Goal: Information Seeking & Learning: Check status

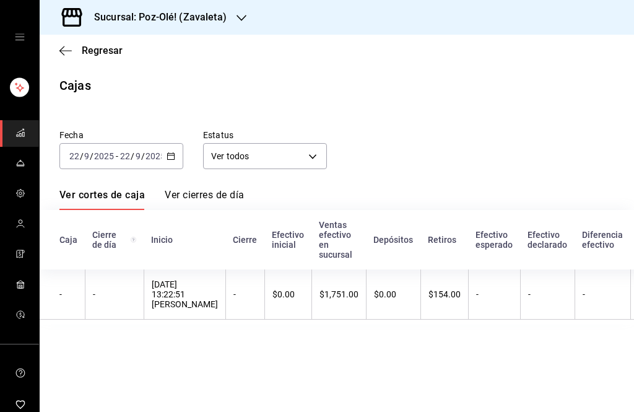
scroll to position [41, 0]
click at [77, 401] on main "Regresar Cajas Fecha [DATE] [DATE] - [DATE] [DATE] Estatus Ver todos ALL Ver co…" at bounding box center [337, 223] width 595 height 377
click at [59, 48] on icon "button" at bounding box center [65, 50] width 12 height 11
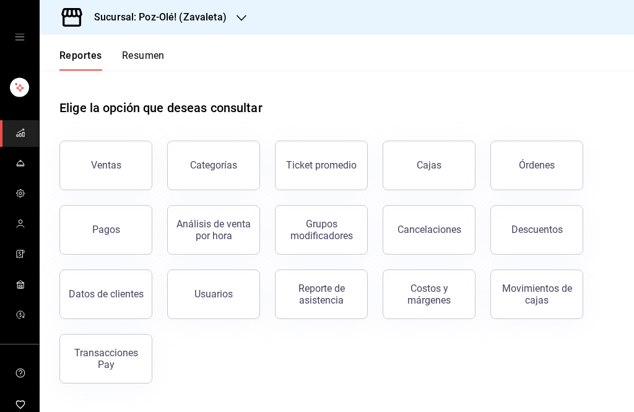
click at [448, 170] on link "Cajas" at bounding box center [429, 166] width 93 height 50
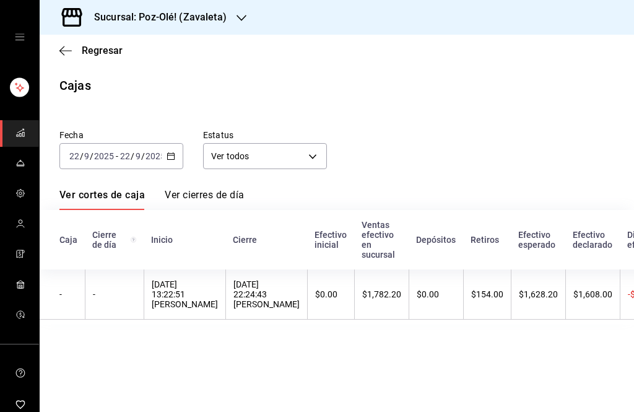
click at [171, 160] on \(Stroke\) "button" at bounding box center [170, 156] width 7 height 7
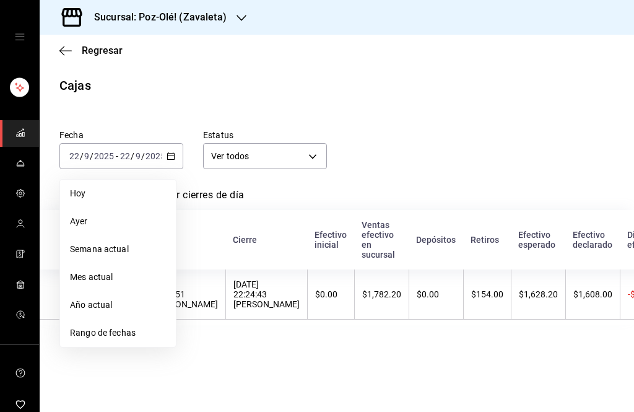
click at [483, 113] on div "Fecha 2025-09-22 22 / 9 / 2025 - 2025-09-22 22 / 9 / 2025 Hoy Ayer Semana actua…" at bounding box center [327, 139] width 575 height 59
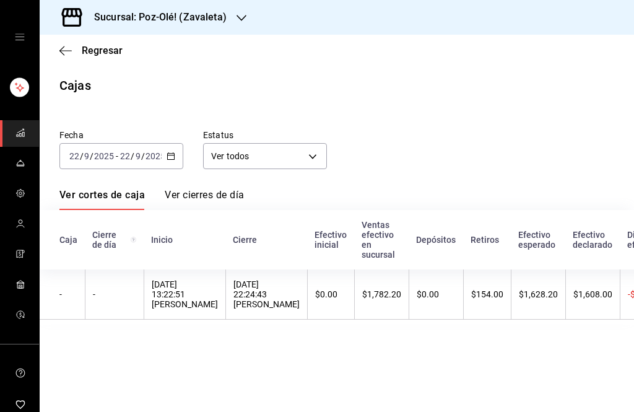
click at [401, 293] on div "$1,782.20" at bounding box center [381, 294] width 39 height 10
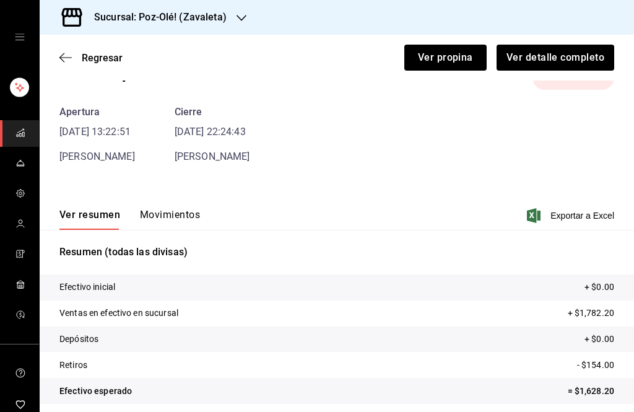
scroll to position [35, 0]
click at [546, 70] on button "Ver detalle completo" at bounding box center [555, 58] width 119 height 26
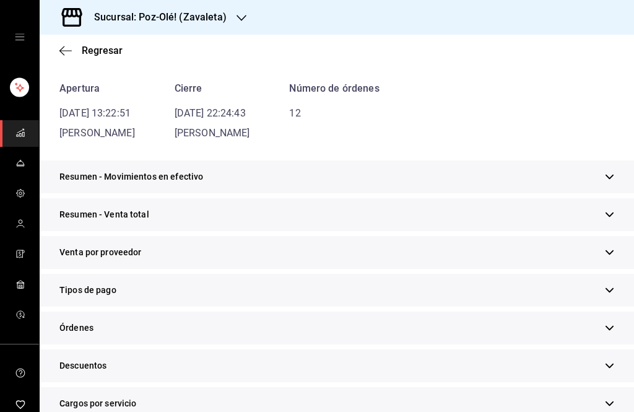
scroll to position [109, 0]
click at [380, 302] on div "Tipos de pago" at bounding box center [337, 290] width 595 height 33
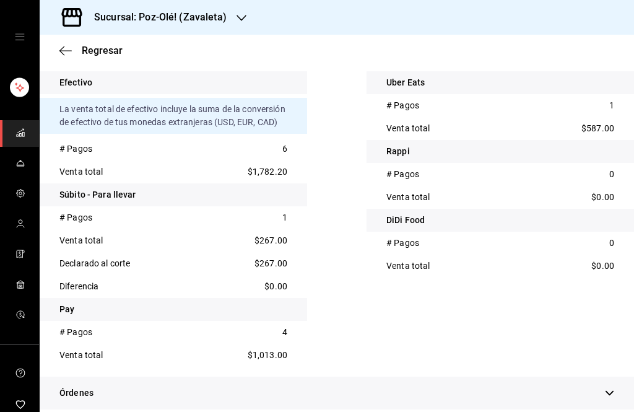
scroll to position [393, 0]
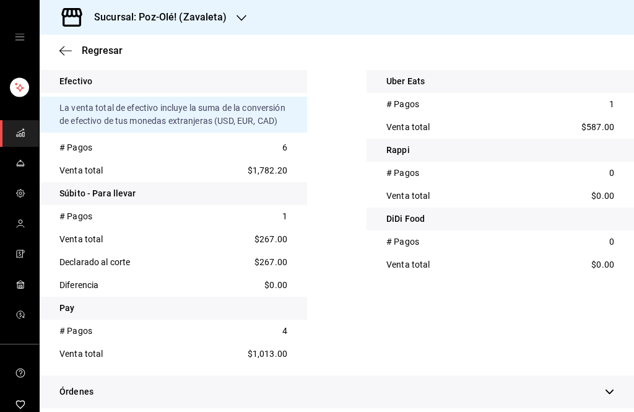
click at [211, 408] on div "Órdenes" at bounding box center [337, 391] width 595 height 33
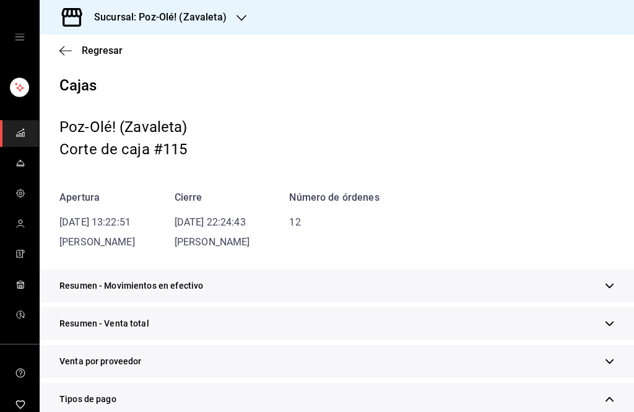
scroll to position [0, 0]
click at [64, 56] on icon "button" at bounding box center [65, 50] width 12 height 11
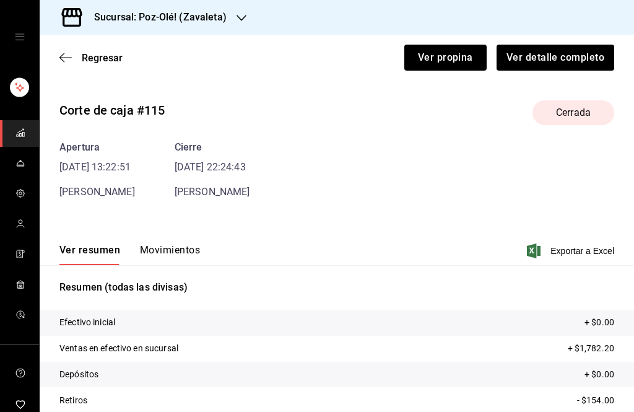
click at [64, 55] on icon "button" at bounding box center [65, 57] width 12 height 11
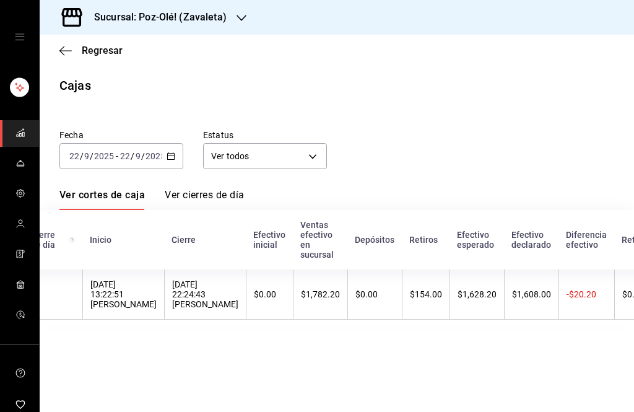
scroll to position [0, 64]
click at [338, 292] on div "$1,782.20" at bounding box center [318, 294] width 39 height 10
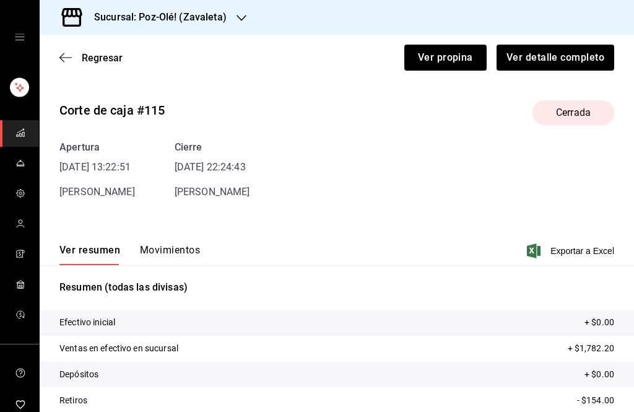
click at [173, 244] on button "Movimientos" at bounding box center [170, 254] width 60 height 21
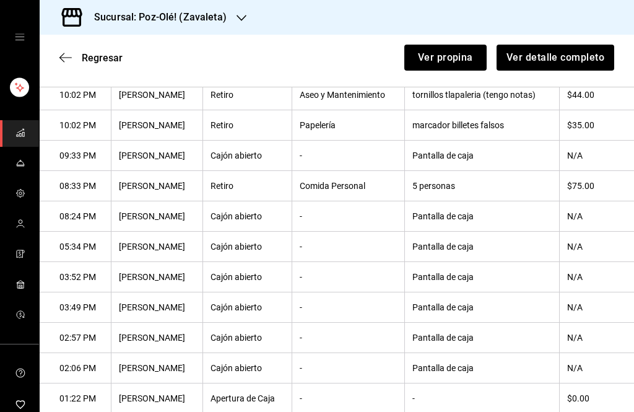
scroll to position [298, 0]
click at [69, 53] on icon "button" at bounding box center [65, 57] width 12 height 11
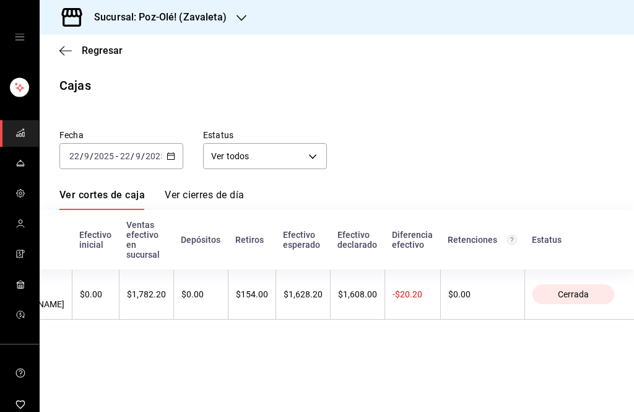
scroll to position [0, 258]
click at [368, 289] on th "$1,608.00" at bounding box center [357, 294] width 55 height 50
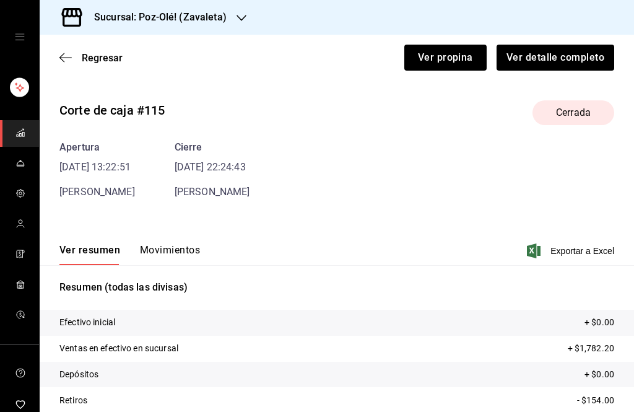
click at [66, 62] on icon "button" at bounding box center [65, 57] width 12 height 11
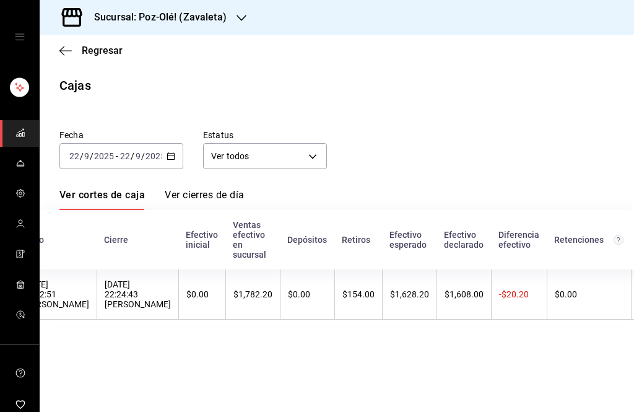
scroll to position [0, 136]
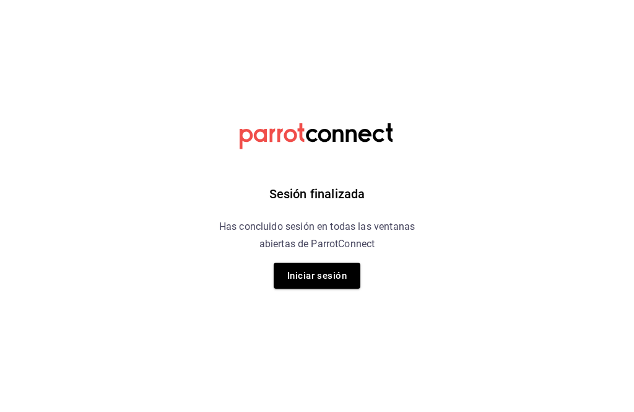
click at [326, 277] on button "Iniciar sesión" at bounding box center [317, 276] width 87 height 26
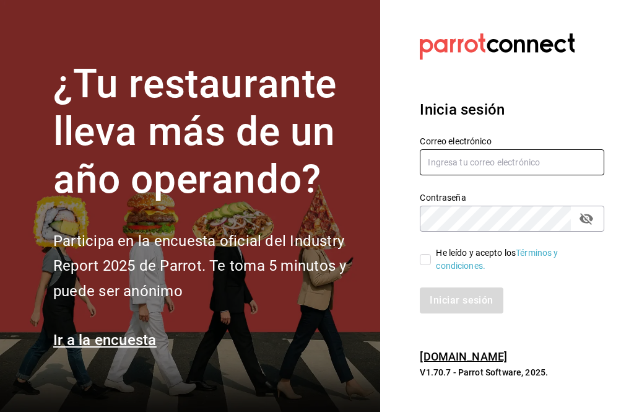
click at [494, 175] on input "text" at bounding box center [512, 162] width 185 height 26
click at [500, 199] on div "Contraseña Contraseña" at bounding box center [504, 204] width 199 height 55
click at [523, 175] on input "text" at bounding box center [512, 162] width 185 height 26
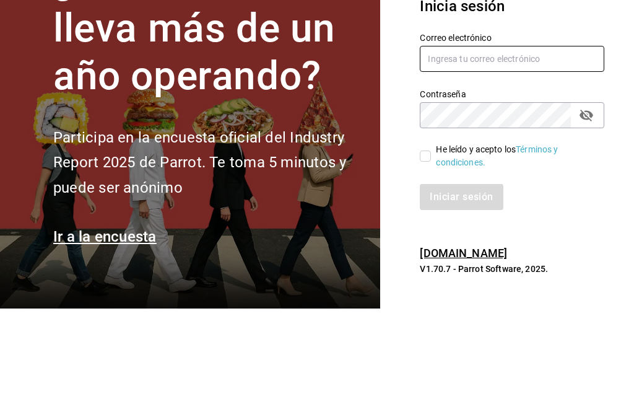
type input "[PERSON_NAME][EMAIL_ADDRESS][DOMAIN_NAME]"
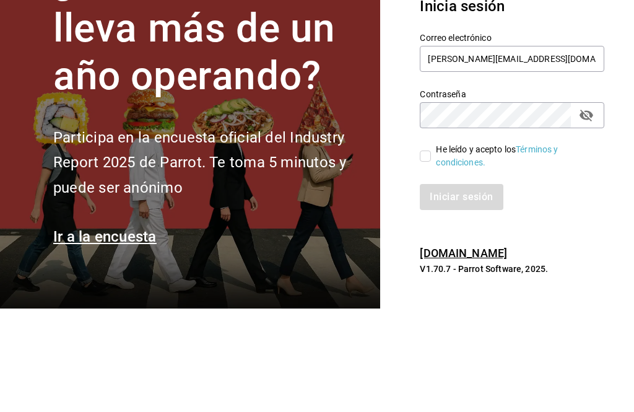
scroll to position [41, 0]
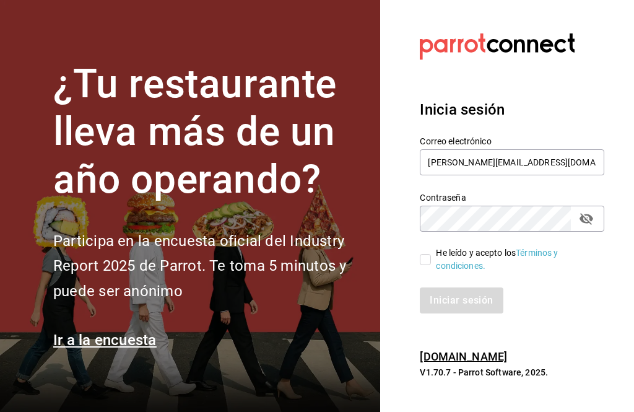
click at [413, 243] on div "He leído y acepto los Términos y condiciones." at bounding box center [504, 252] width 199 height 41
click at [427, 254] on input "He leído y acepto los Términos y condiciones." at bounding box center [425, 259] width 11 height 11
checkbox input "true"
click at [463, 287] on button "Iniciar sesión" at bounding box center [462, 300] width 84 height 26
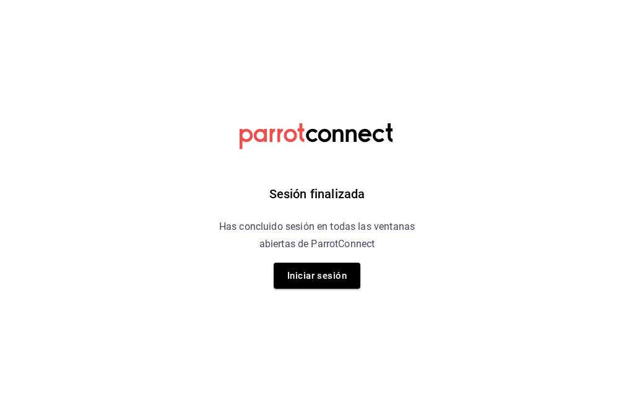
click at [317, 269] on button "Iniciar sesión" at bounding box center [317, 276] width 87 height 26
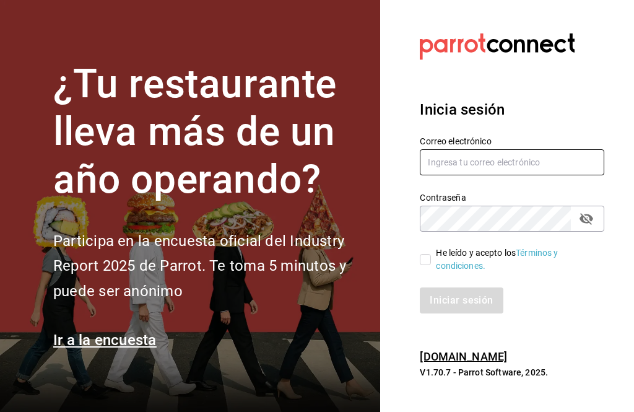
click at [520, 175] on input "text" at bounding box center [512, 162] width 185 height 26
type input "[PERSON_NAME][EMAIL_ADDRESS][DOMAIN_NAME]"
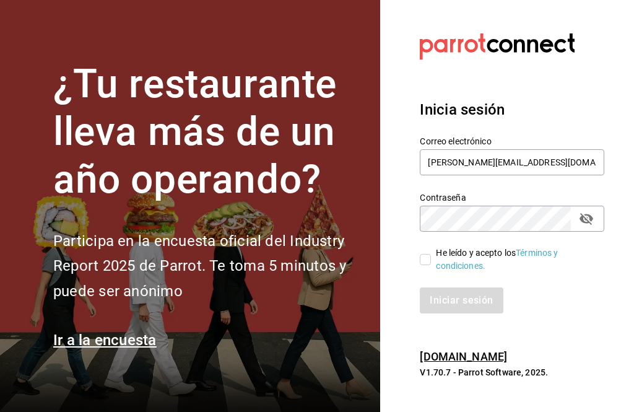
click at [436, 271] on div "He leído y acepto los Términos y condiciones." at bounding box center [515, 260] width 159 height 26
click at [431, 265] on input "He leído y acepto los Términos y condiciones." at bounding box center [425, 259] width 11 height 11
checkbox input "true"
click at [445, 313] on button "Iniciar sesión" at bounding box center [462, 300] width 84 height 26
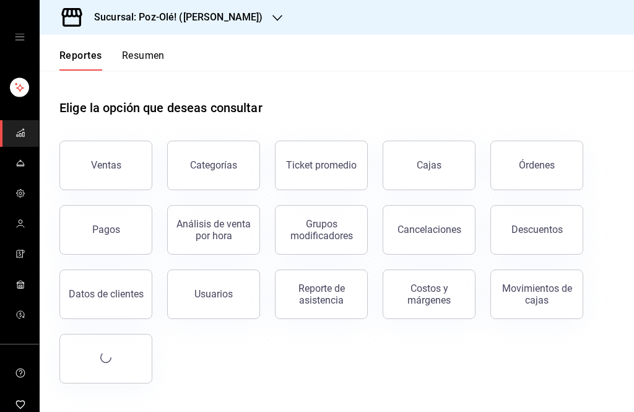
click at [432, 168] on div "Cajas" at bounding box center [429, 165] width 25 height 15
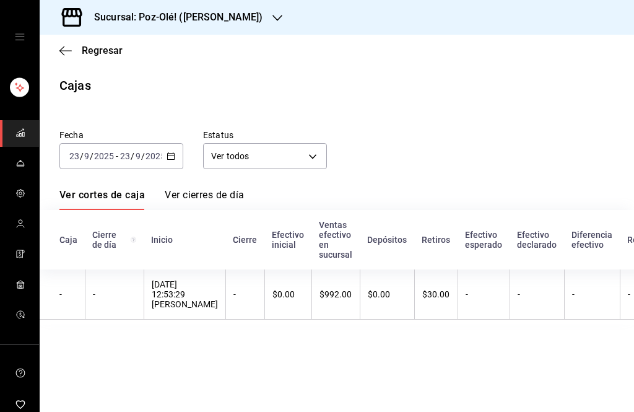
click at [168, 162] on div "2025-09-23 23 / 9 / 2025 - 2025-09-23 23 / 9 / 2025" at bounding box center [121, 156] width 124 height 26
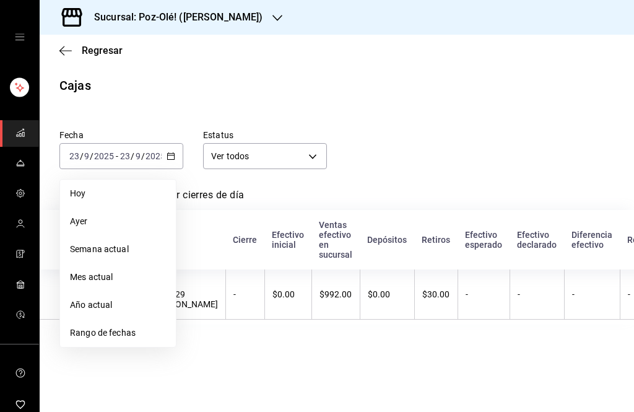
click at [134, 338] on span "Rango de fechas" at bounding box center [118, 332] width 96 height 13
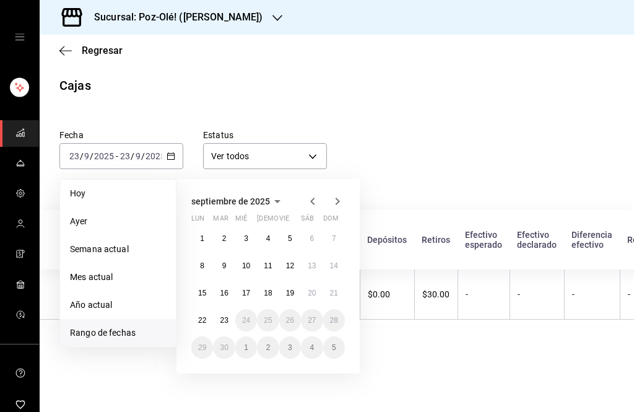
click at [268, 204] on span "septiembre de 2025" at bounding box center [230, 201] width 79 height 10
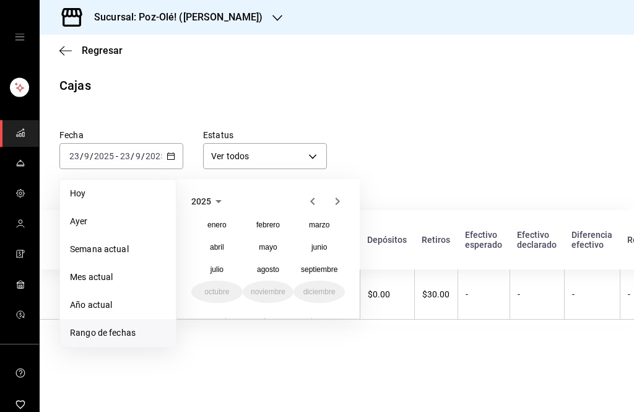
click at [271, 262] on button "agosto" at bounding box center [268, 269] width 51 height 22
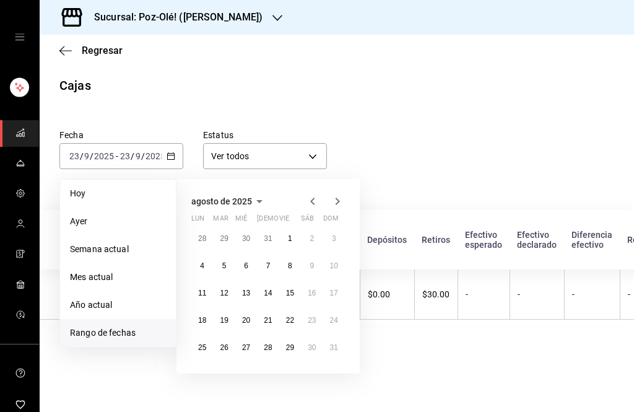
click at [287, 264] on button "8" at bounding box center [290, 266] width 22 height 22
click at [286, 264] on button "8" at bounding box center [290, 266] width 22 height 22
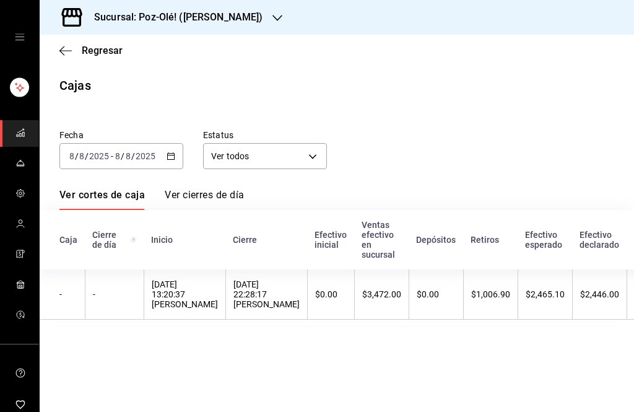
click at [266, 27] on div "Sucursal: Poz-Olé! (Guillermo Valle)" at bounding box center [169, 17] width 238 height 35
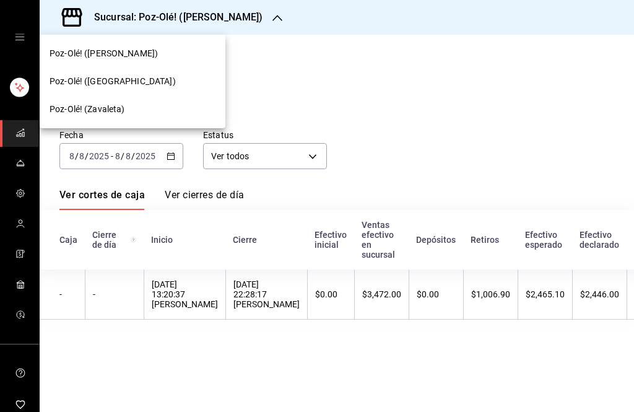
click at [135, 118] on div "Poz-Olé! (Zavaleta)" at bounding box center [133, 109] width 186 height 28
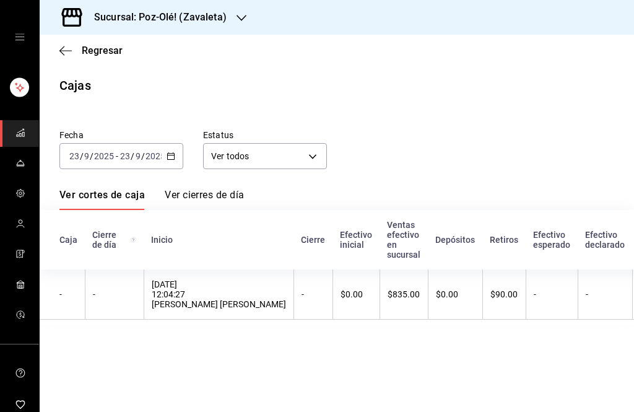
click at [167, 156] on \(Stroke\) "button" at bounding box center [170, 156] width 7 height 7
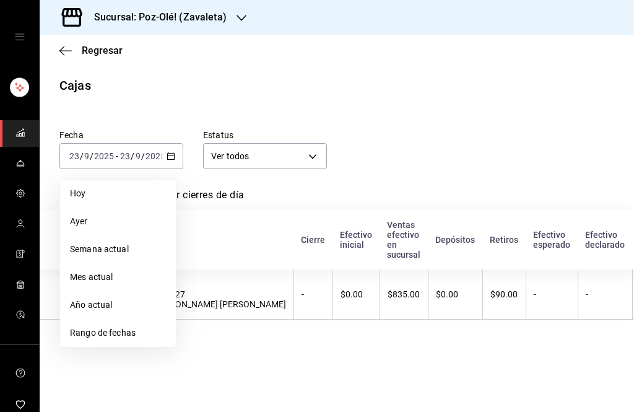
click at [144, 334] on span "Rango de fechas" at bounding box center [118, 332] width 96 height 13
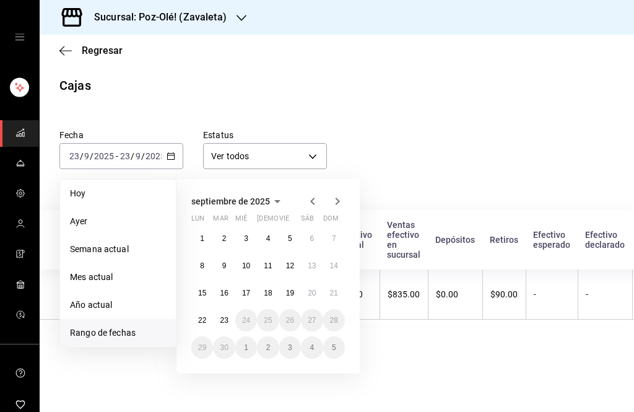
click at [278, 196] on icon "button" at bounding box center [277, 201] width 15 height 15
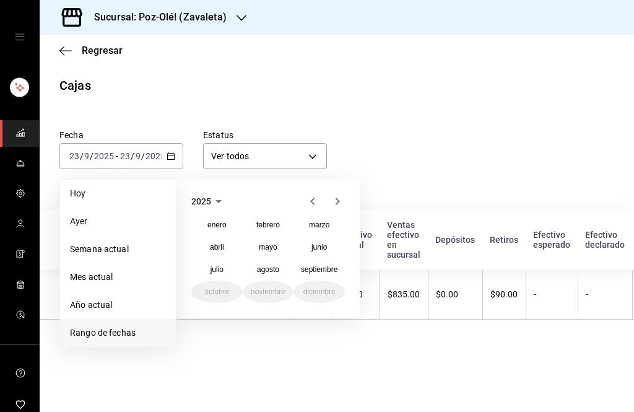
click at [276, 269] on abbr "agosto" at bounding box center [268, 269] width 22 height 9
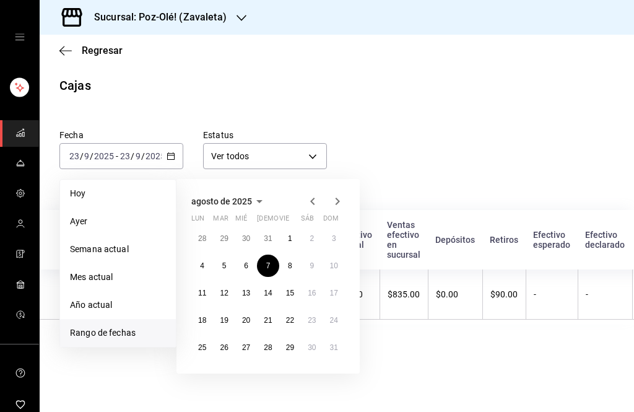
click at [288, 265] on abbr "8" at bounding box center [290, 265] width 4 height 9
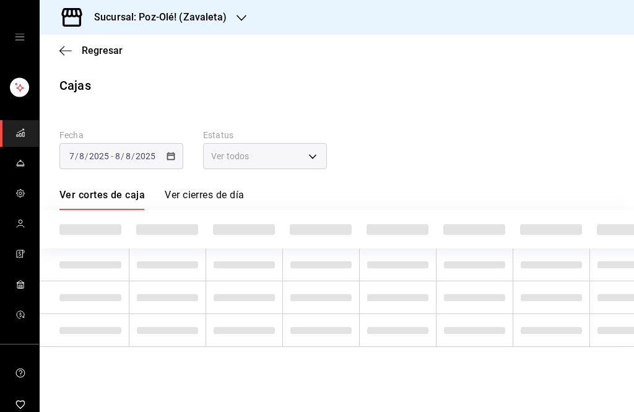
click at [287, 265] on td at bounding box center [320, 264] width 77 height 33
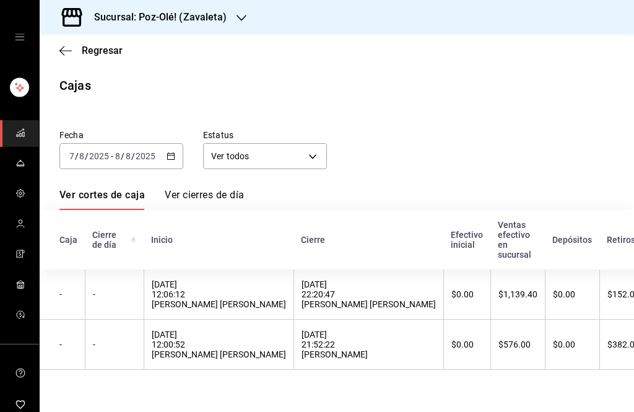
click at [167, 155] on \(Stroke\) "button" at bounding box center [170, 156] width 7 height 7
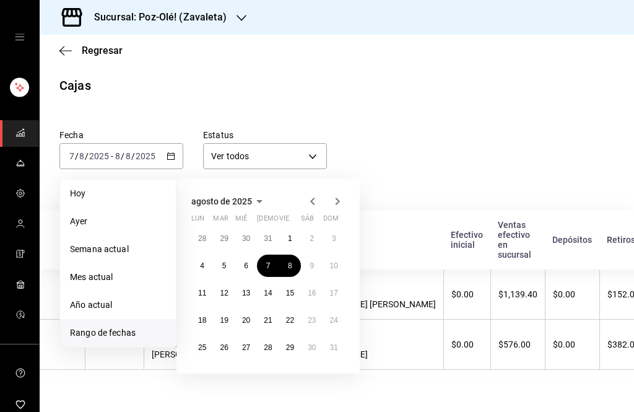
click at [294, 258] on button "8" at bounding box center [290, 266] width 22 height 22
click at [294, 257] on button "8" at bounding box center [290, 266] width 22 height 22
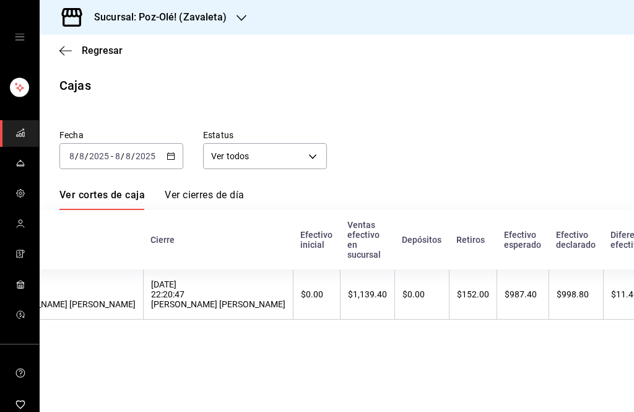
scroll to position [0, 151]
click at [347, 299] on div "$1,139.40" at bounding box center [366, 294] width 39 height 10
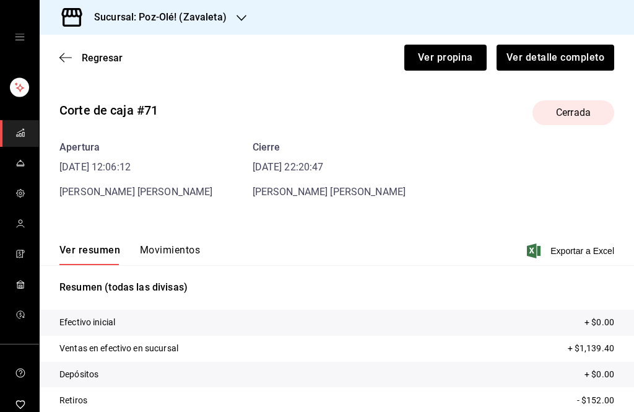
click at [72, 58] on span "Regresar" at bounding box center [90, 58] width 63 height 12
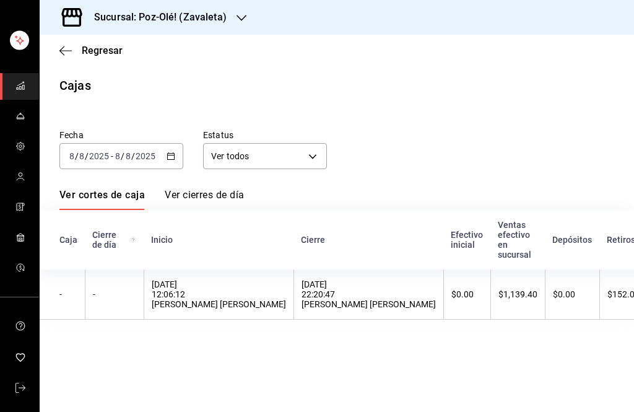
scroll to position [47, 0]
click at [167, 166] on div "2025-08-08 8 / 8 / 2025 - 2025-08-08 8 / 8 / 2025" at bounding box center [121, 156] width 124 height 26
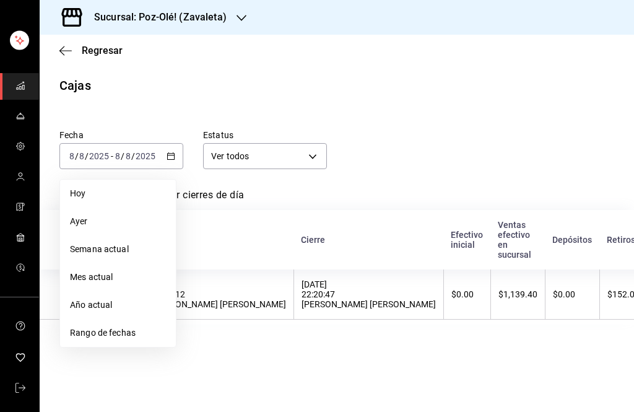
click at [128, 332] on span "Rango de fechas" at bounding box center [118, 332] width 96 height 13
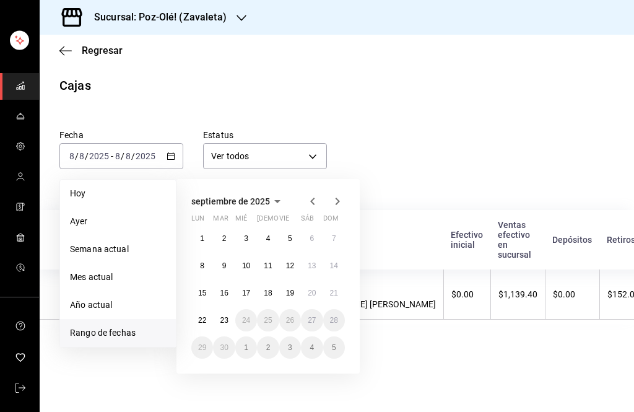
click at [268, 233] on button "4" at bounding box center [268, 238] width 22 height 22
click at [261, 240] on button "4" at bounding box center [268, 238] width 22 height 22
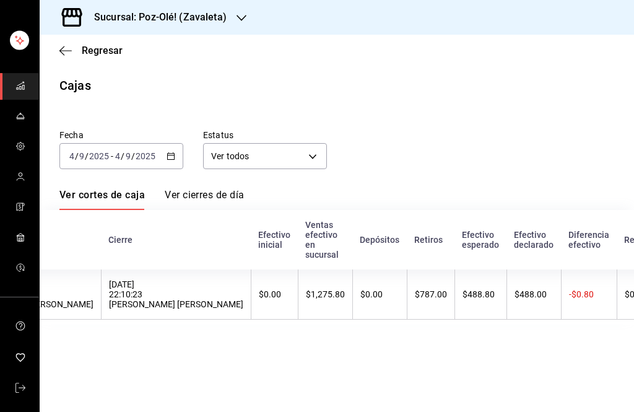
scroll to position [0, 193]
click at [170, 153] on icon "button" at bounding box center [171, 156] width 9 height 9
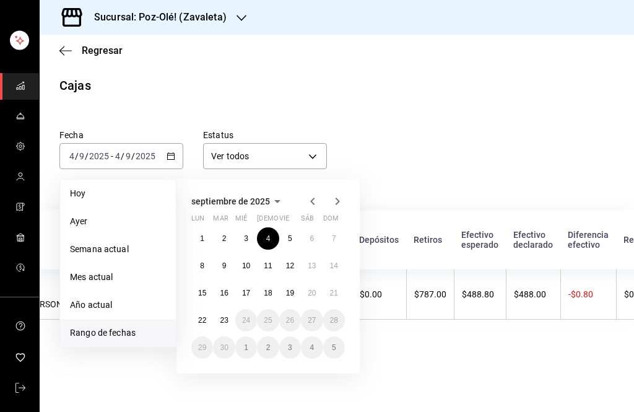
click at [332, 232] on button "7" at bounding box center [334, 238] width 22 height 22
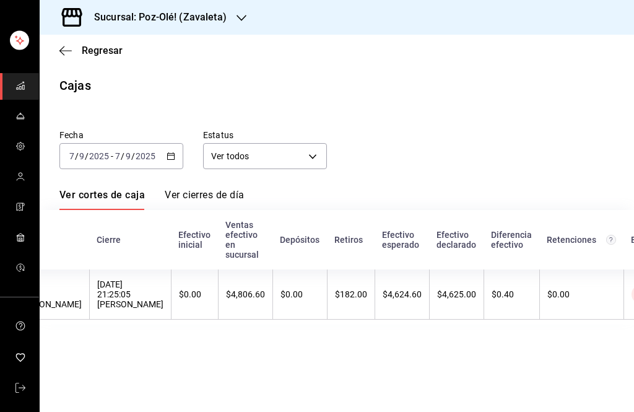
scroll to position [0, 209]
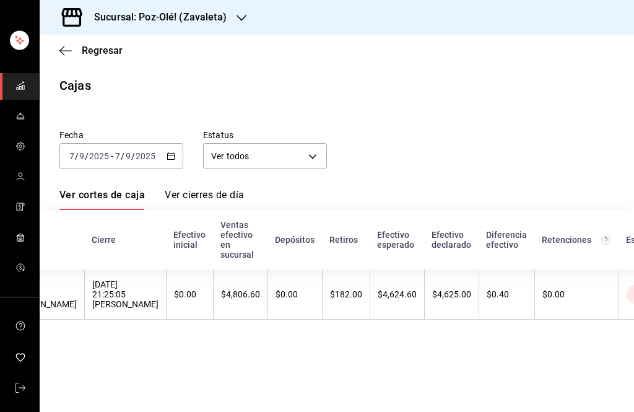
click at [168, 157] on icon "button" at bounding box center [171, 156] width 9 height 9
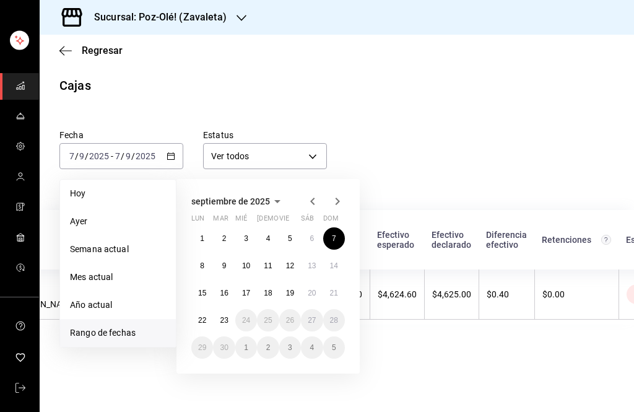
click at [274, 196] on icon "button" at bounding box center [277, 201] width 15 height 15
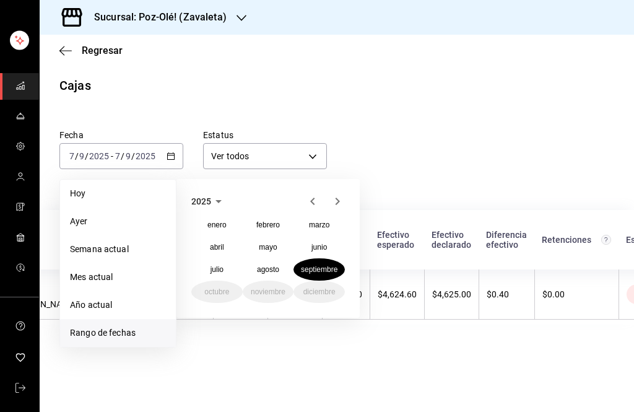
click at [273, 269] on abbr "agosto" at bounding box center [268, 269] width 22 height 9
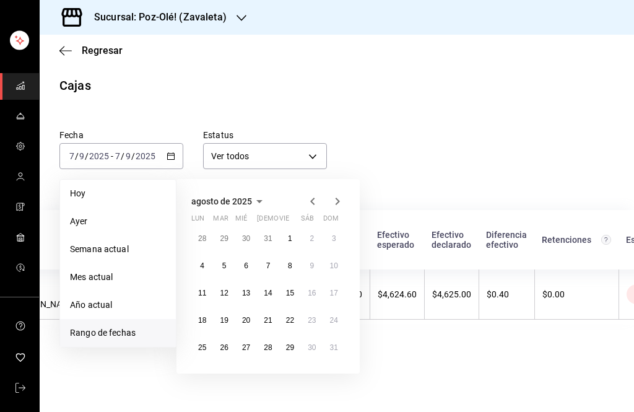
click at [273, 269] on button "7" at bounding box center [268, 266] width 22 height 22
click at [331, 344] on abbr "31" at bounding box center [334, 347] width 8 height 9
click at [331, 343] on main "Regresar Cajas Fecha 2025-09-07 7 / 9 / 2025 - 2025-09-07 7 / 9 / 2025 Hoy Ayer…" at bounding box center [337, 223] width 595 height 377
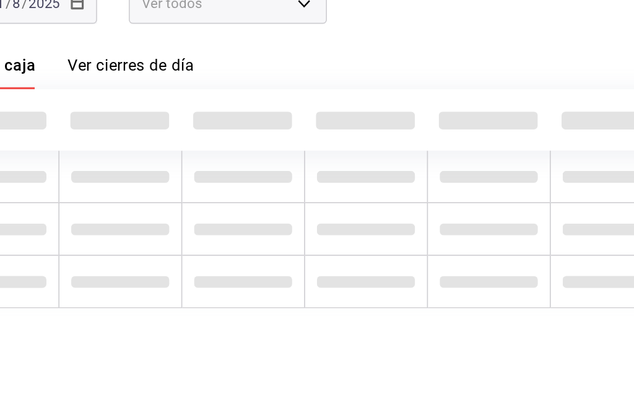
scroll to position [0, 139]
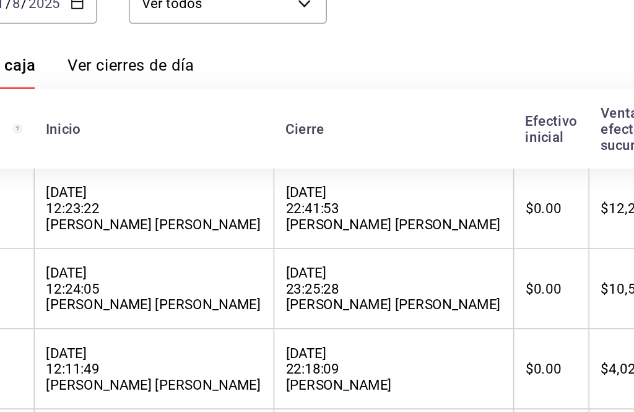
click at [443, 260] on th "$0.00" at bounding box center [466, 285] width 47 height 50
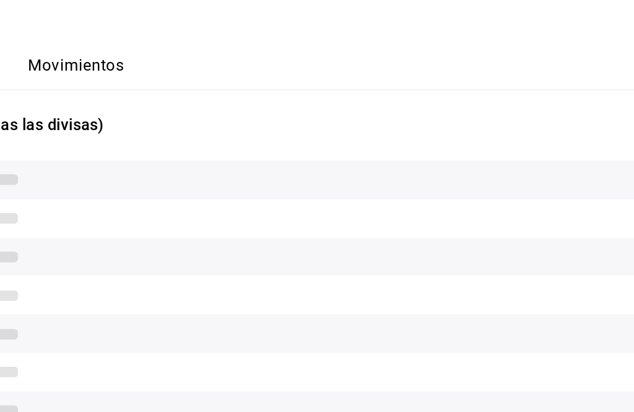
click at [259, 303] on tr at bounding box center [337, 315] width 595 height 24
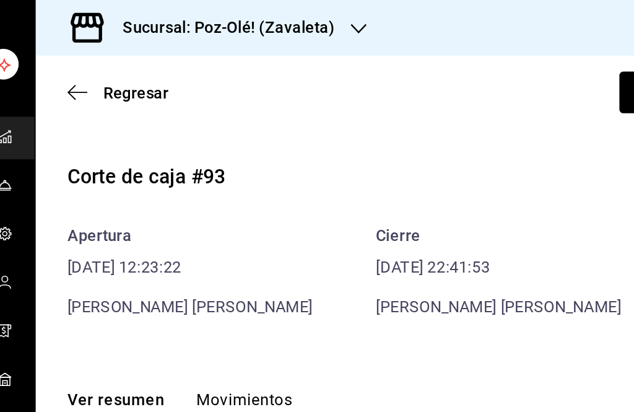
click at [59, 53] on icon "button" at bounding box center [65, 57] width 12 height 11
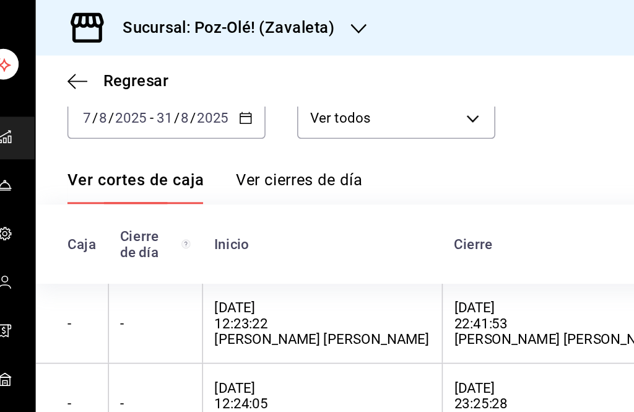
scroll to position [50, 0]
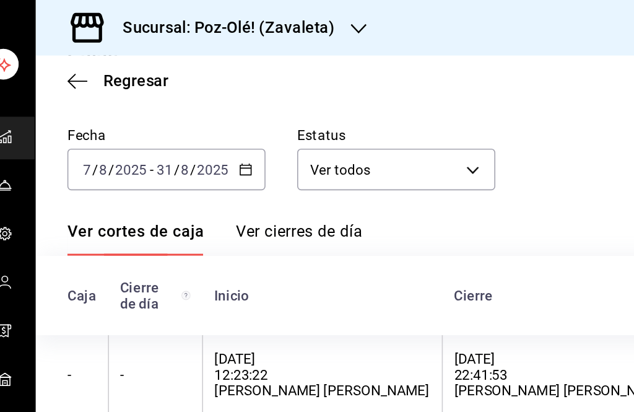
click at [59, 46] on icon "button" at bounding box center [65, 50] width 12 height 11
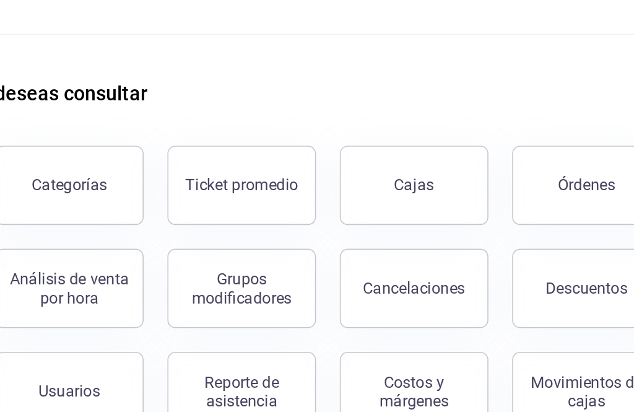
click at [383, 141] on link "Cajas" at bounding box center [429, 166] width 93 height 50
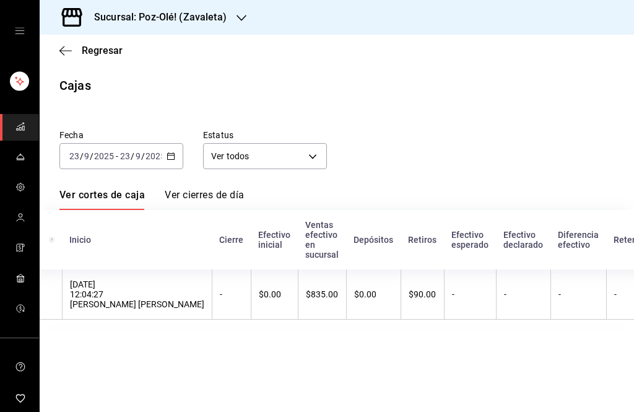
scroll to position [0, 81]
click at [170, 152] on icon "button" at bounding box center [171, 156] width 9 height 9
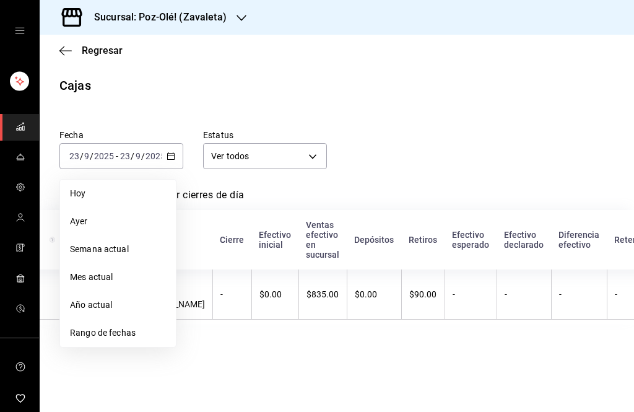
click at [134, 331] on span "Rango de fechas" at bounding box center [118, 332] width 96 height 13
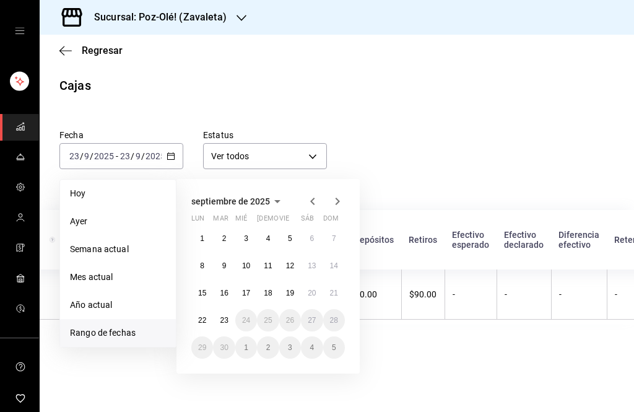
click at [274, 199] on icon "button" at bounding box center [277, 201] width 15 height 15
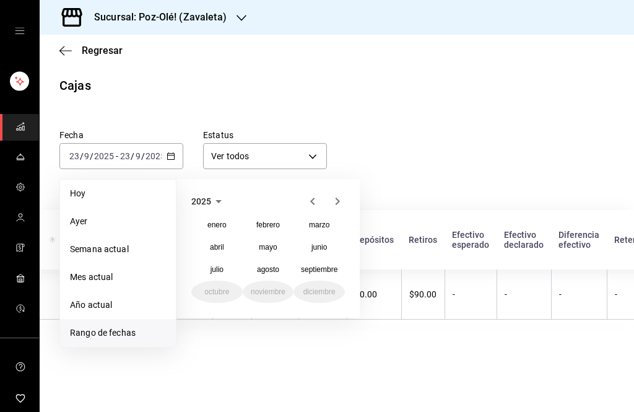
click at [275, 261] on button "agosto" at bounding box center [268, 269] width 51 height 22
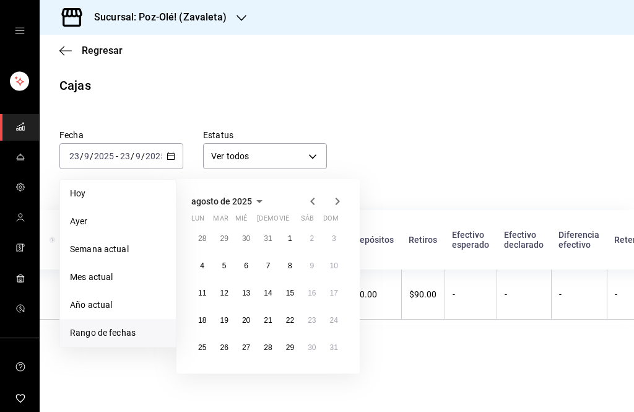
click at [336, 347] on abbr "31" at bounding box center [334, 347] width 8 height 9
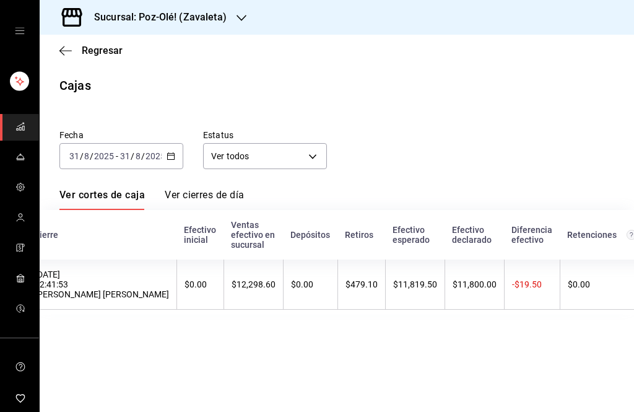
scroll to position [0, 266]
click at [168, 155] on icon "button" at bounding box center [171, 156] width 9 height 9
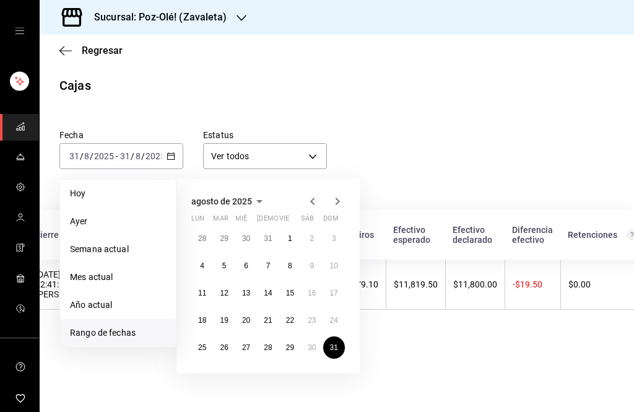
click at [251, 203] on span "agosto de 2025" at bounding box center [221, 201] width 61 height 10
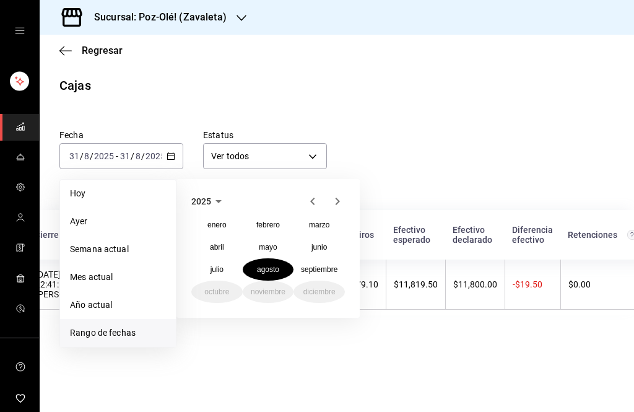
click at [308, 248] on button "junio" at bounding box center [319, 247] width 51 height 22
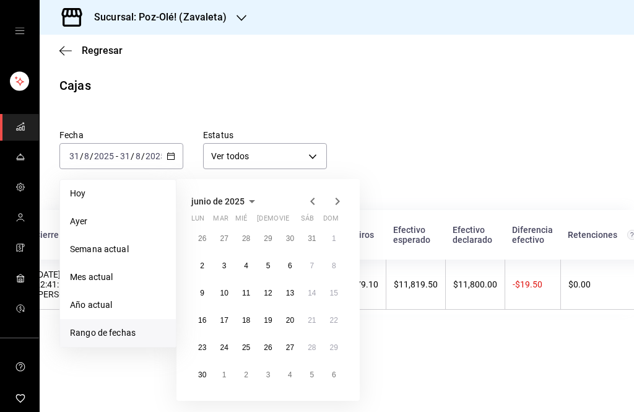
click at [260, 351] on button "26" at bounding box center [268, 347] width 22 height 22
click at [260, 350] on button "26" at bounding box center [268, 347] width 22 height 22
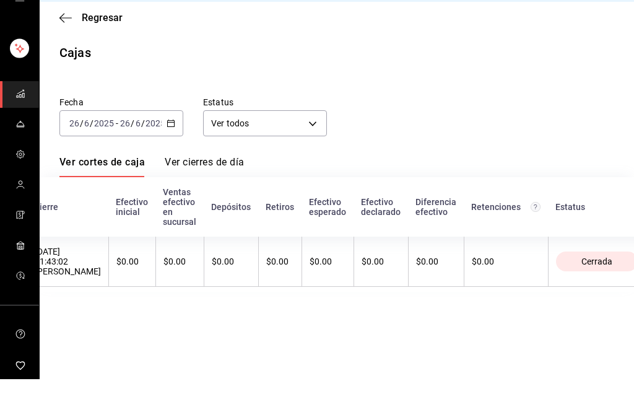
scroll to position [33, 0]
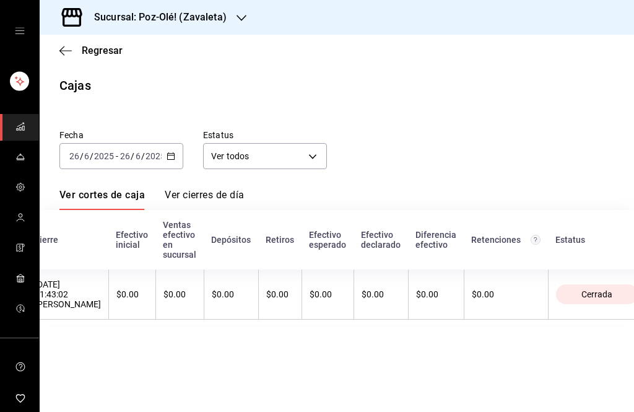
click at [393, 408] on main "Regresar Cajas Fecha 2025-06-26 26 / 6 / 2025 - 2025-06-26 26 / 6 / 2025 Estatu…" at bounding box center [337, 223] width 595 height 377
